Goal: Transaction & Acquisition: Book appointment/travel/reservation

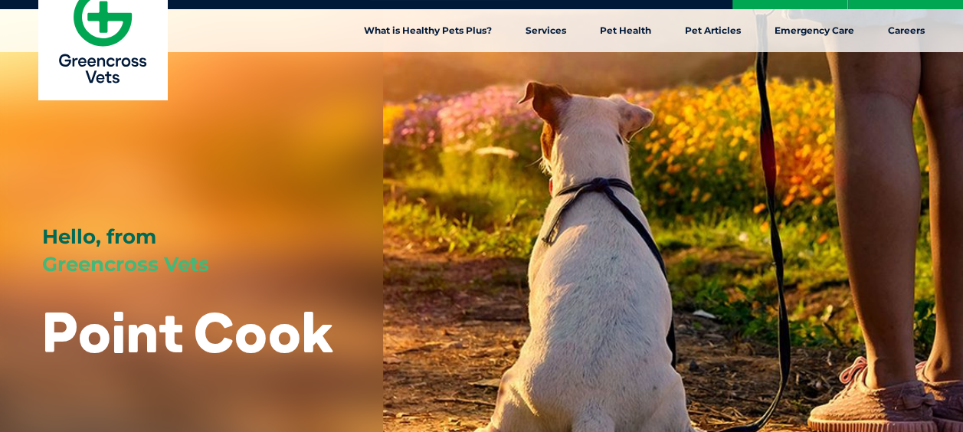
scroll to position [30, 0]
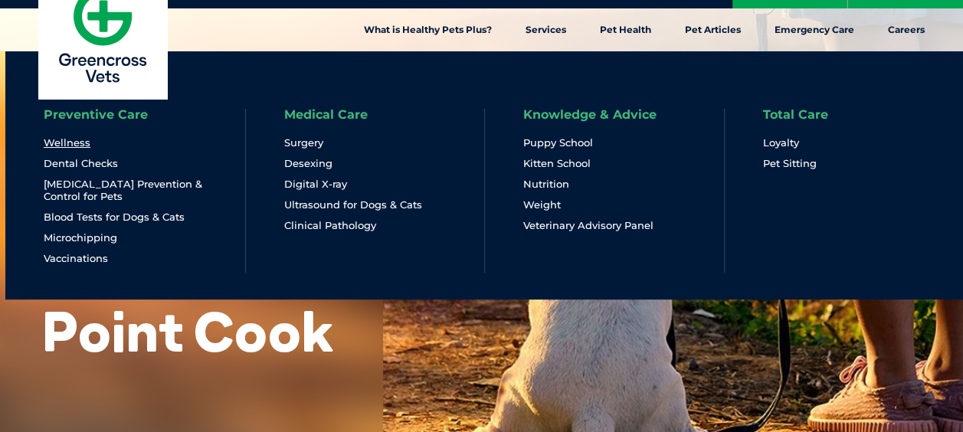
click at [74, 137] on link "Wellness" at bounding box center [67, 142] width 47 height 13
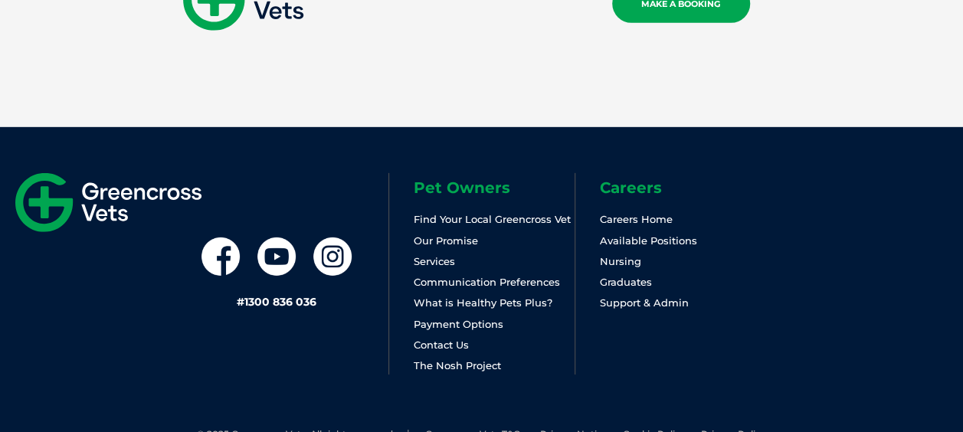
scroll to position [2280, 0]
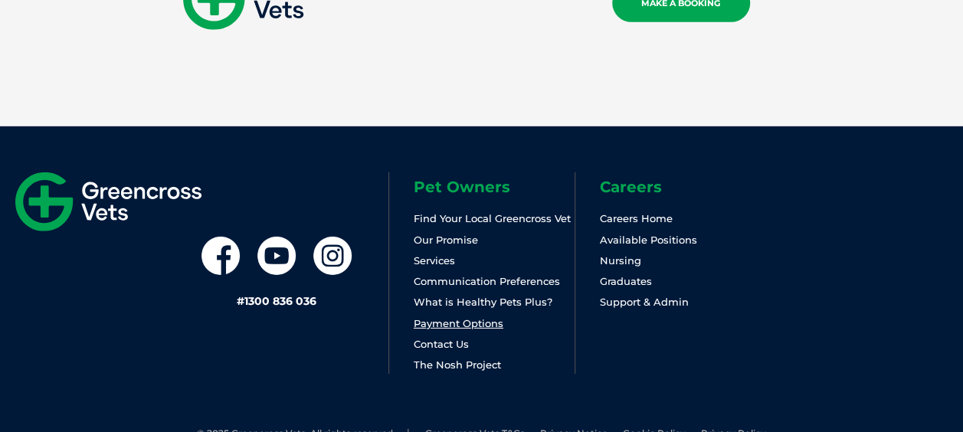
click at [463, 317] on link "Payment Options" at bounding box center [459, 323] width 90 height 12
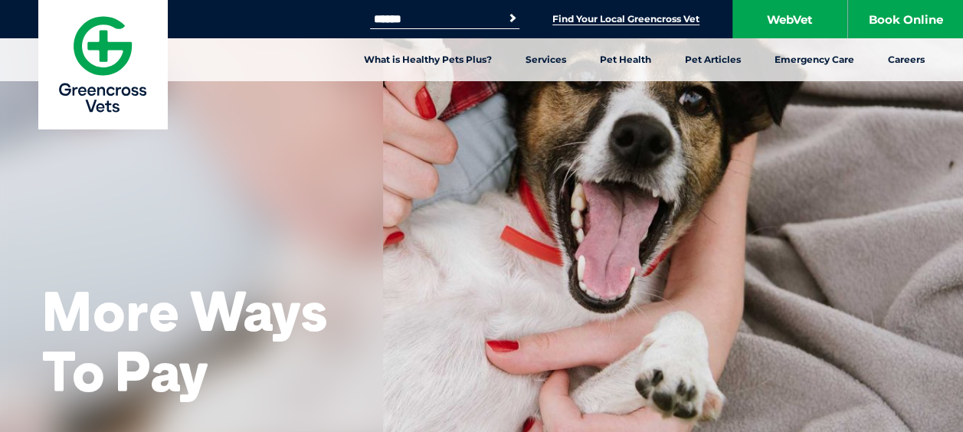
click at [623, 15] on link "Find Your Local Greencross Vet" at bounding box center [626, 19] width 147 height 12
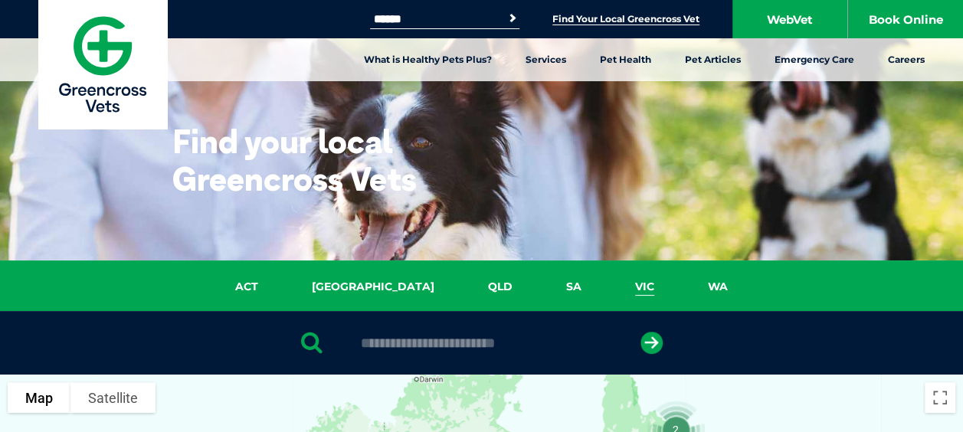
click at [608, 282] on link "VIC" at bounding box center [644, 287] width 73 height 18
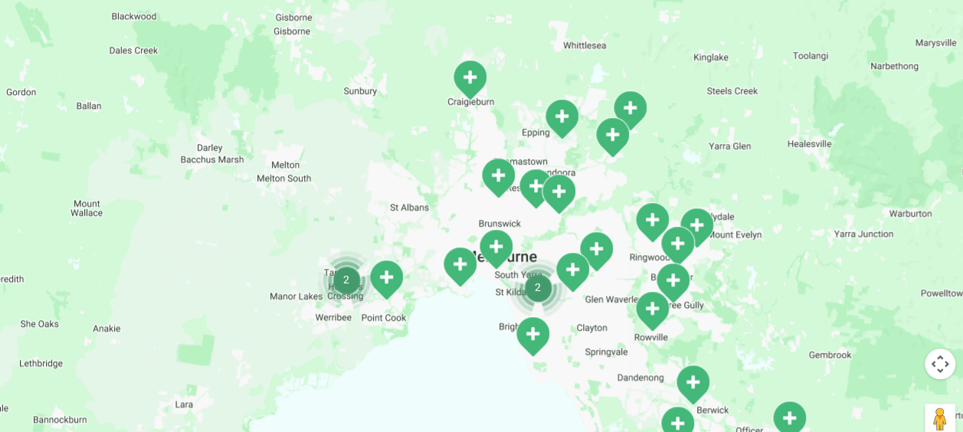
scroll to position [511, 0]
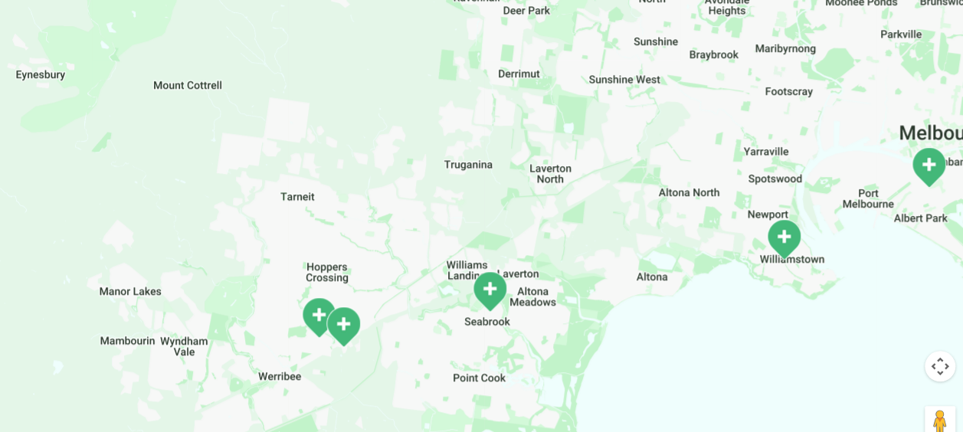
drag, startPoint x: 389, startPoint y: 340, endPoint x: 389, endPoint y: 250, distance: 90.4
click at [389, 250] on div at bounding box center [481, 160] width 963 height 592
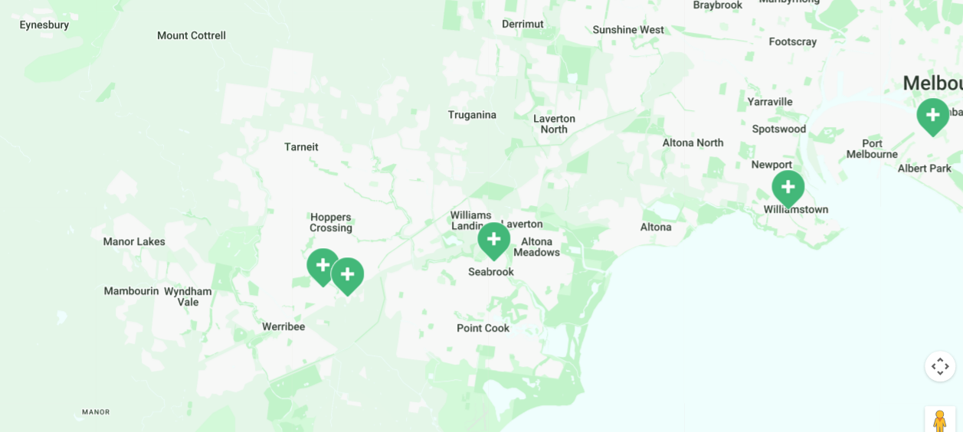
click at [302, 273] on img "Hoppers Crossing" at bounding box center [322, 268] width 51 height 54
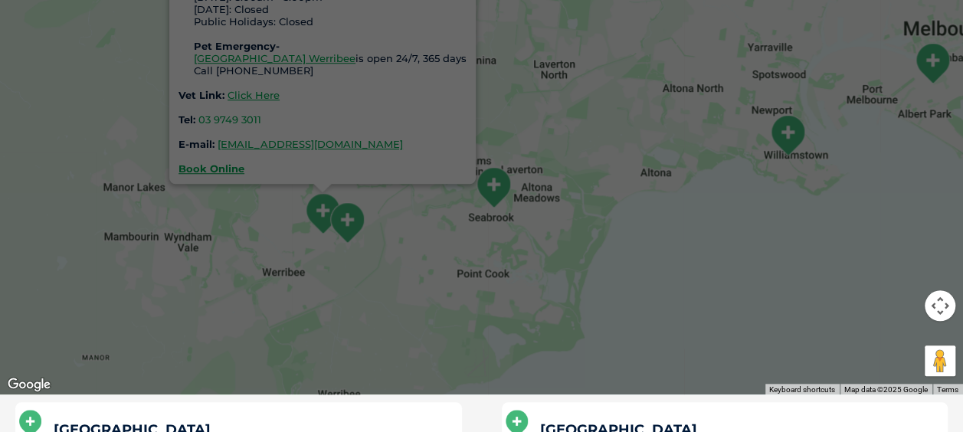
scroll to position [573, 0]
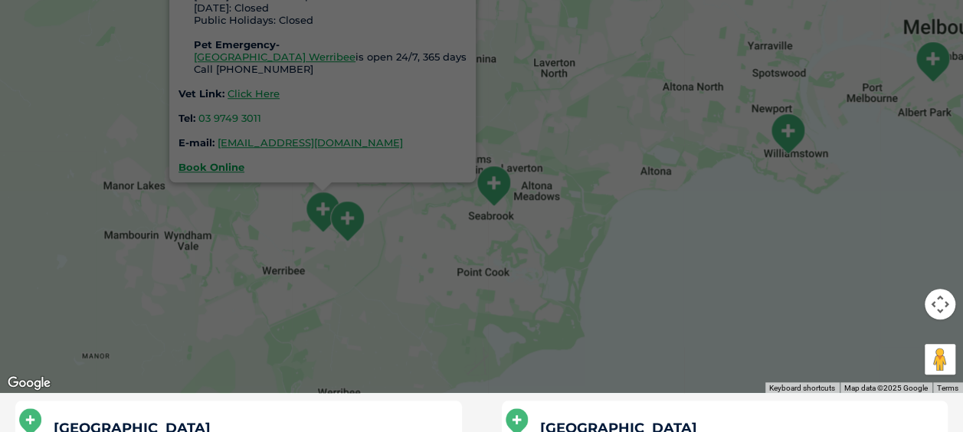
click at [348, 210] on img "Greencross Vet Hospital" at bounding box center [347, 221] width 51 height 54
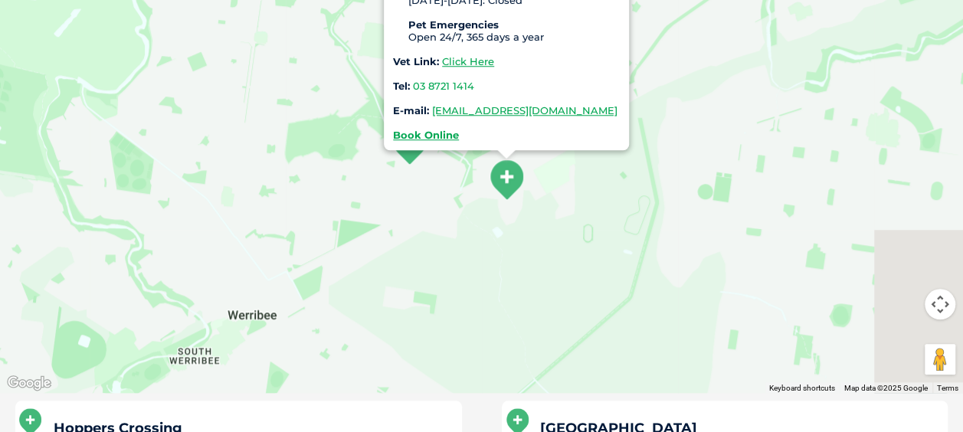
drag, startPoint x: 596, startPoint y: 276, endPoint x: 474, endPoint y: 280, distance: 122.7
click at [474, 280] on div "Greencross Vet Hospital 250 Princes Hwy, Werribee, VIC 3030 GP Vet Clinic & Spe…" at bounding box center [481, 98] width 963 height 592
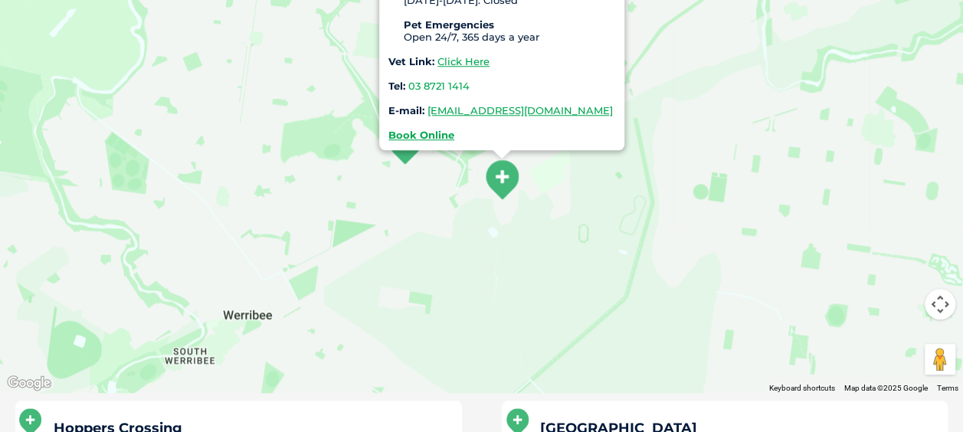
click at [500, 198] on img "Greencross Vet Hospital" at bounding box center [502, 180] width 51 height 54
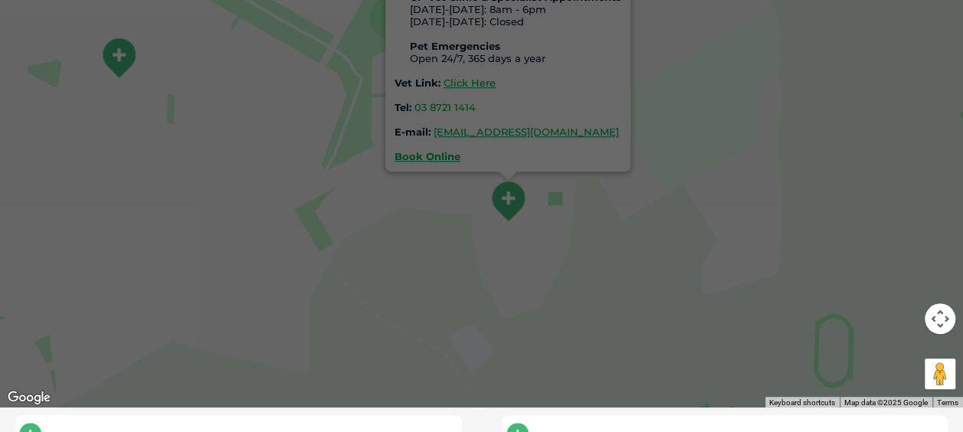
scroll to position [544, 0]
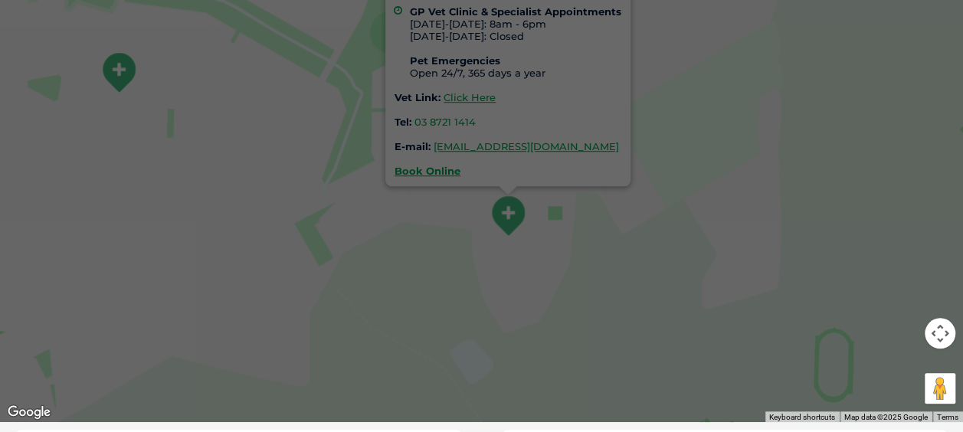
click at [107, 78] on img "Hoppers Crossing" at bounding box center [118, 72] width 51 height 54
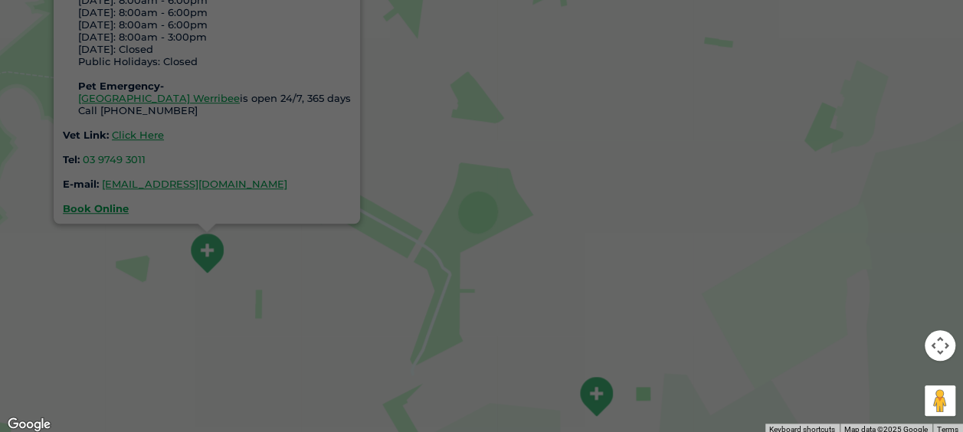
scroll to position [531, 0]
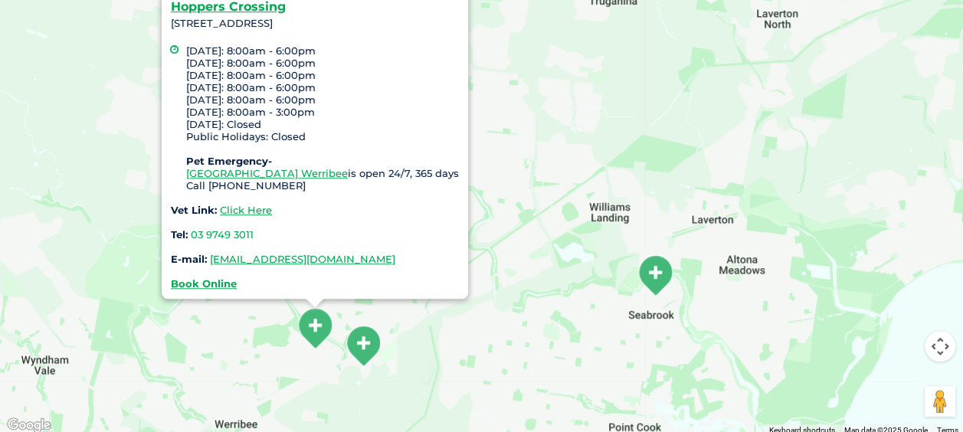
click at [652, 275] on img "Point Cook" at bounding box center [655, 275] width 51 height 54
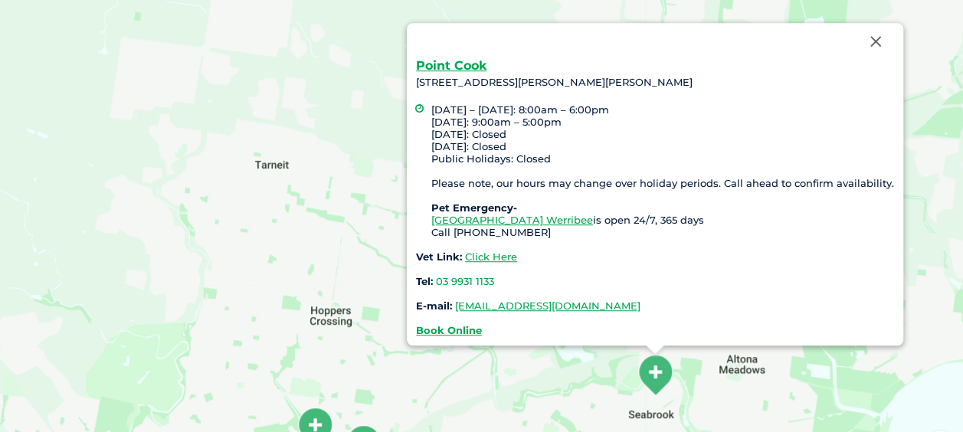
scroll to position [431, 0]
click at [459, 329] on strong "Book Online" at bounding box center [449, 331] width 66 height 12
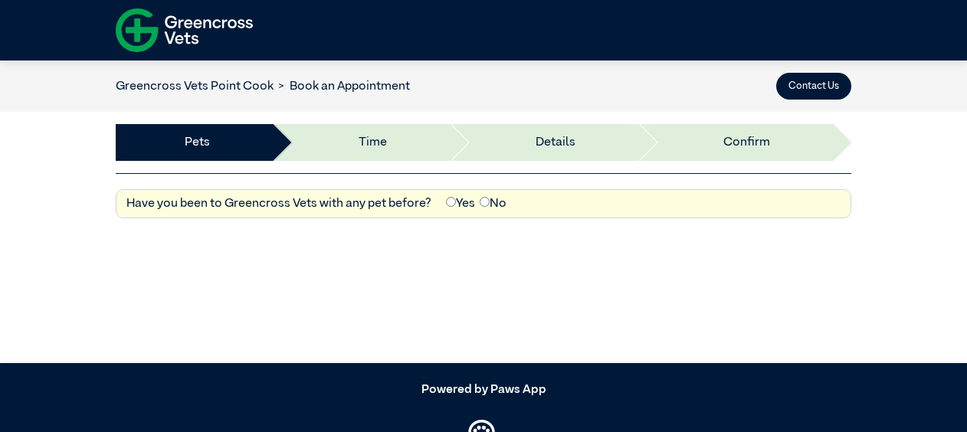
click at [492, 204] on label "No" at bounding box center [493, 204] width 27 height 18
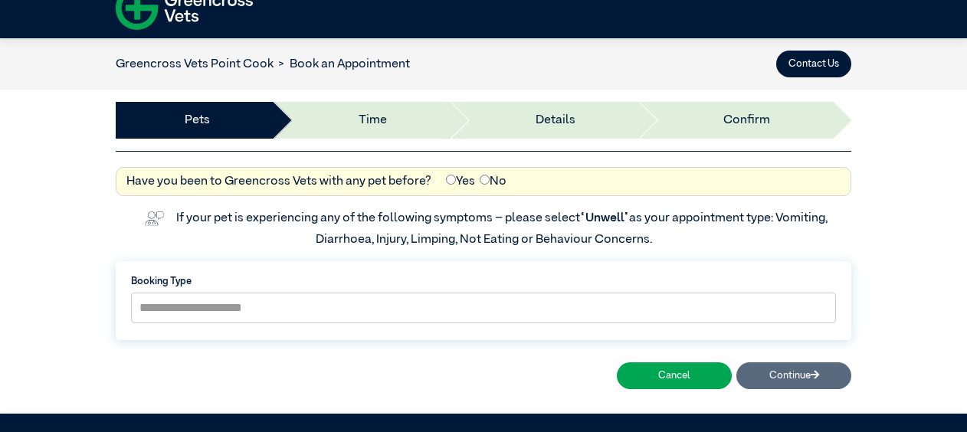
scroll to position [23, 0]
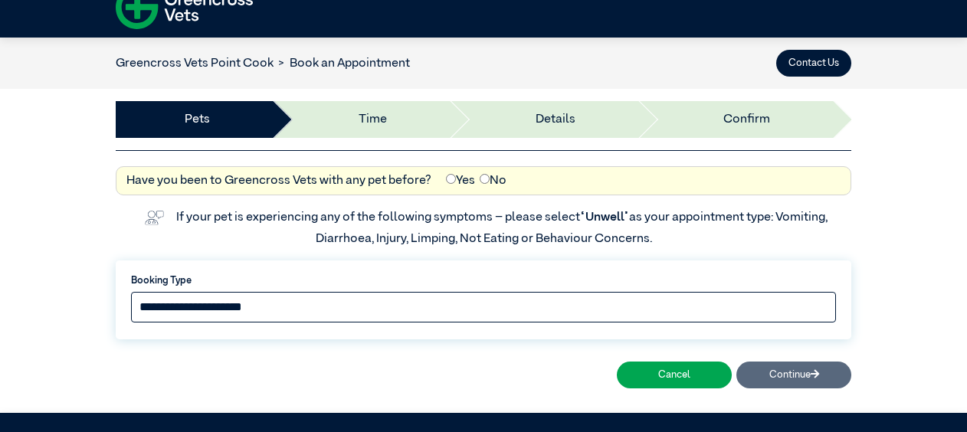
click at [324, 302] on select "**********" at bounding box center [483, 307] width 705 height 31
select select "*****"
click at [131, 292] on select "**********" at bounding box center [483, 307] width 705 height 31
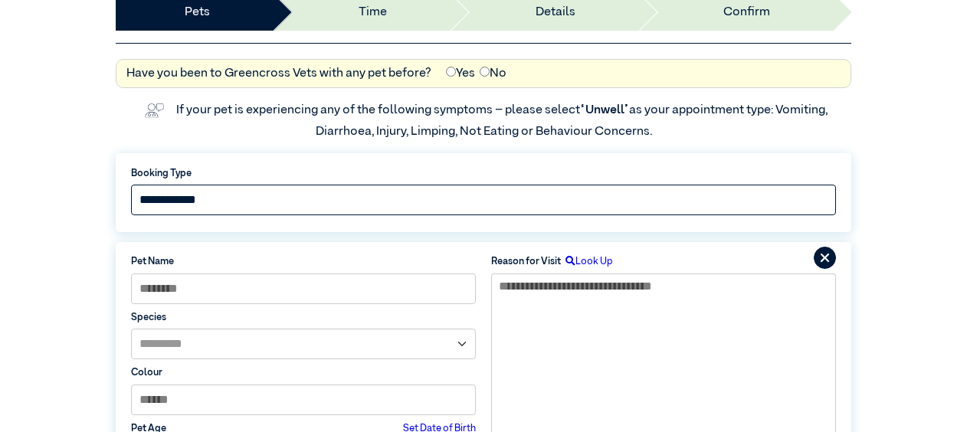
scroll to position [0, 0]
